Goal: Use online tool/utility

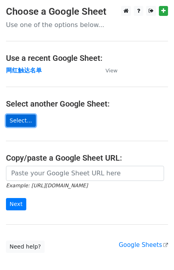
click at [22, 120] on link "Select..." at bounding box center [21, 120] width 30 height 12
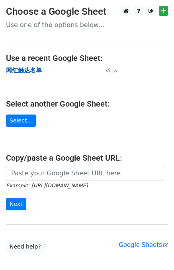
click at [18, 68] on strong "网红触达名单" at bounding box center [24, 70] width 36 height 7
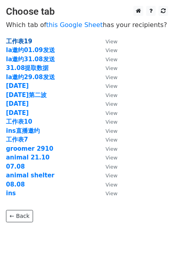
click at [17, 41] on strong "工作表19" at bounding box center [19, 41] width 26 height 7
